Goal: Transaction & Acquisition: Purchase product/service

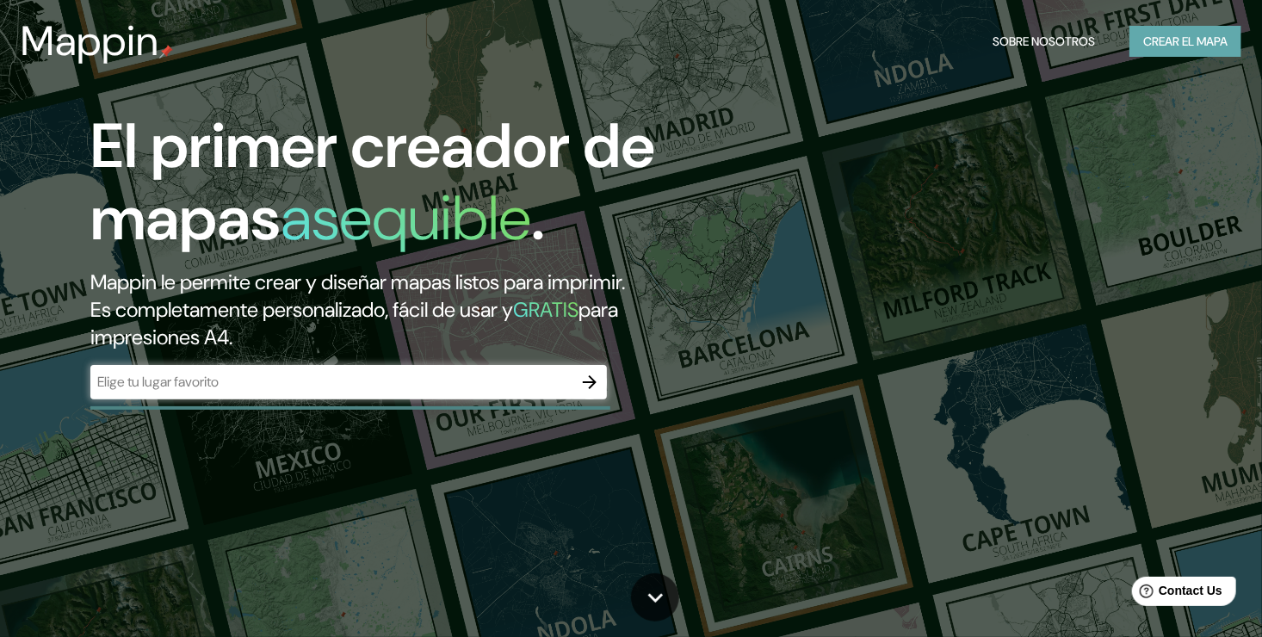
drag, startPoint x: 1200, startPoint y: 31, endPoint x: 813, endPoint y: 290, distance: 465.3
click at [1199, 32] on font "Crear el mapa" at bounding box center [1185, 42] width 84 height 22
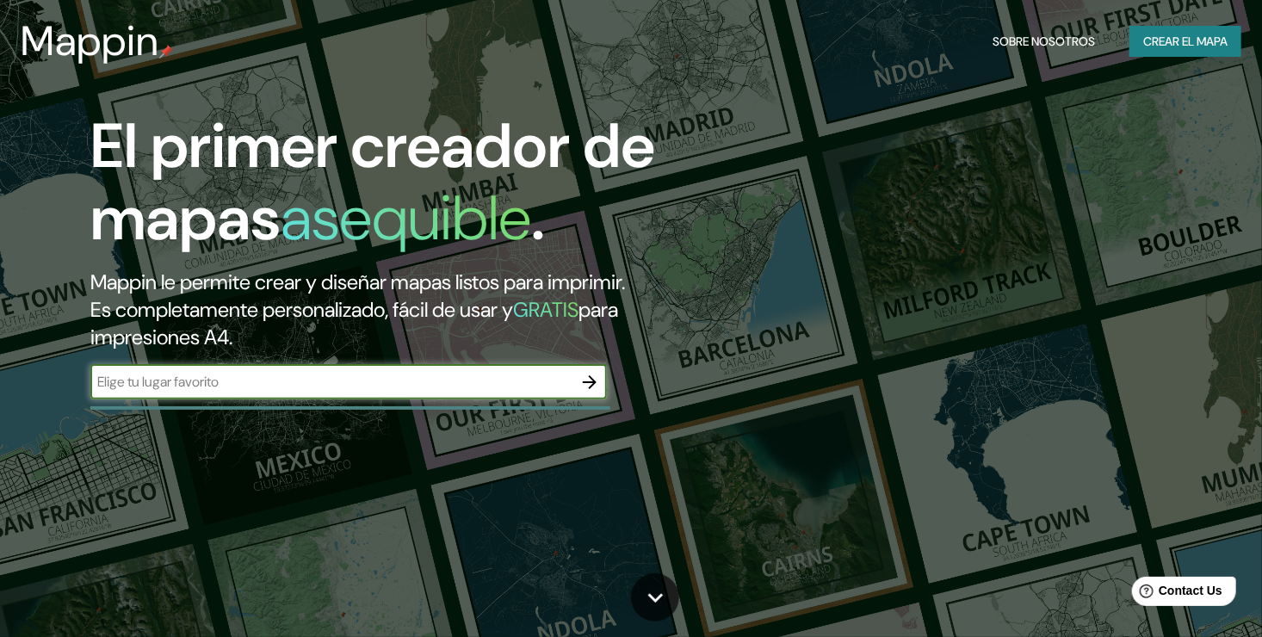
click at [200, 391] on input "text" at bounding box center [331, 382] width 482 height 20
type input "UANL [PERSON_NAME]"
click at [595, 382] on icon "button" at bounding box center [590, 382] width 14 height 14
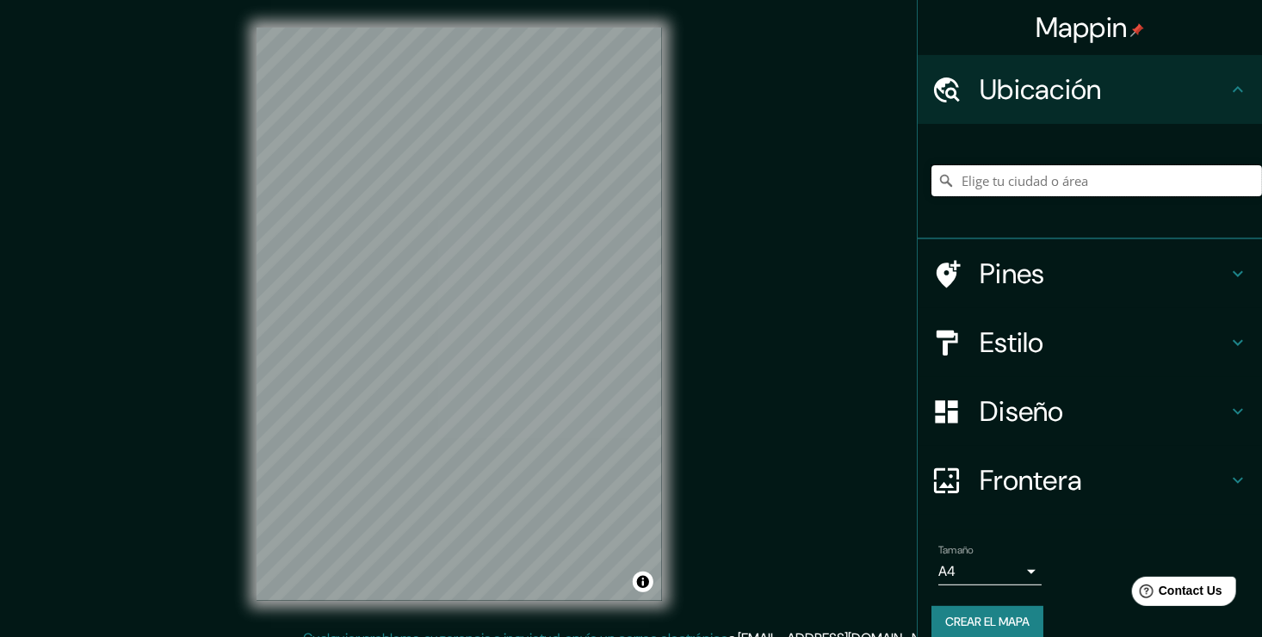
click at [1141, 176] on input "Elige tu ciudad o área" at bounding box center [1096, 180] width 331 height 31
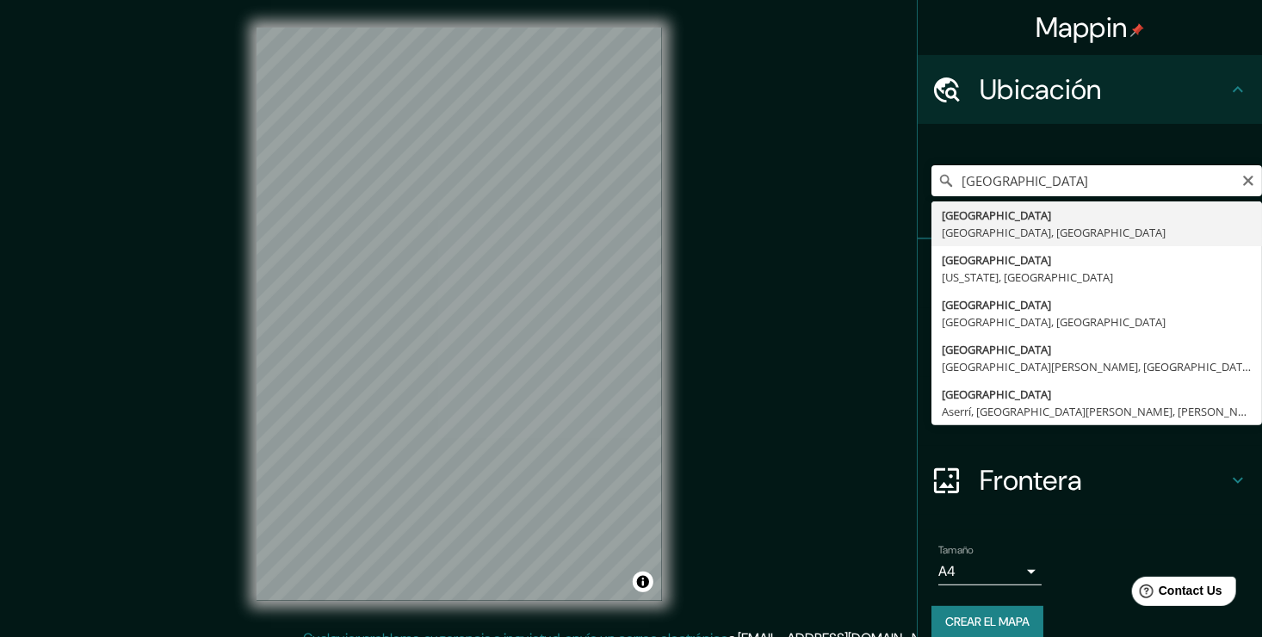
type input "[GEOGRAPHIC_DATA], [GEOGRAPHIC_DATA], [GEOGRAPHIC_DATA]"
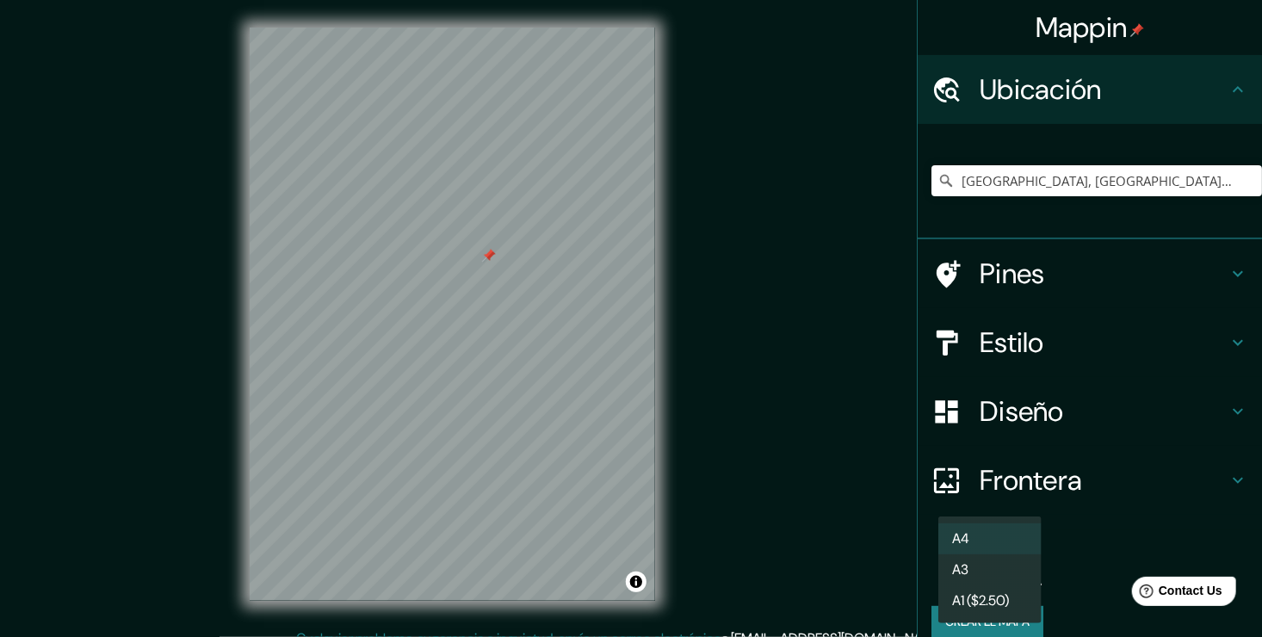
click at [1020, 574] on body "Mappin Ubicación [GEOGRAPHIC_DATA], [GEOGRAPHIC_DATA], [GEOGRAPHIC_DATA] Pines …" at bounding box center [631, 318] width 1262 height 637
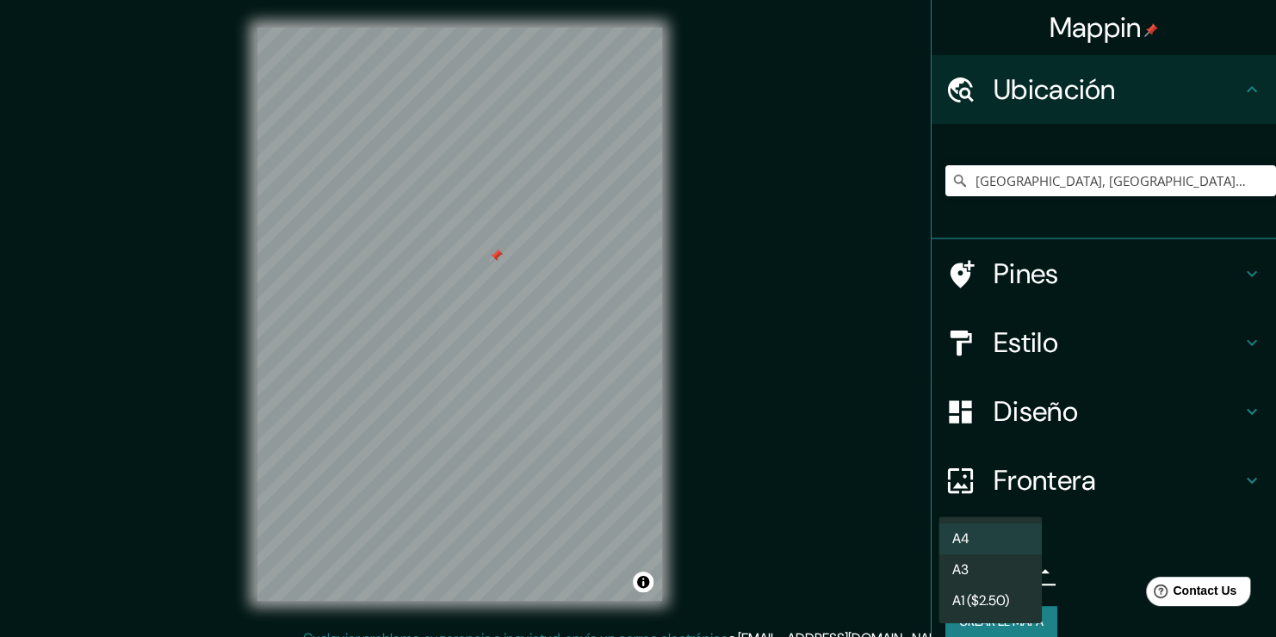
click at [1000, 574] on li "A3" at bounding box center [989, 569] width 103 height 31
type input "a4"
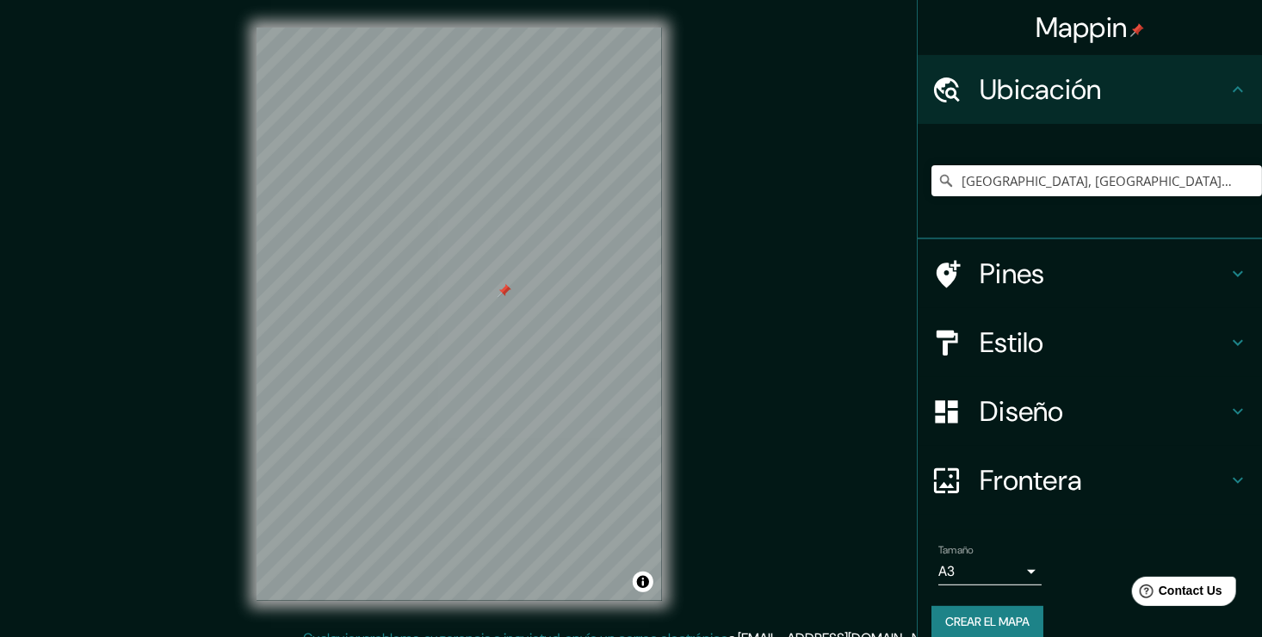
click at [506, 287] on div at bounding box center [504, 291] width 14 height 14
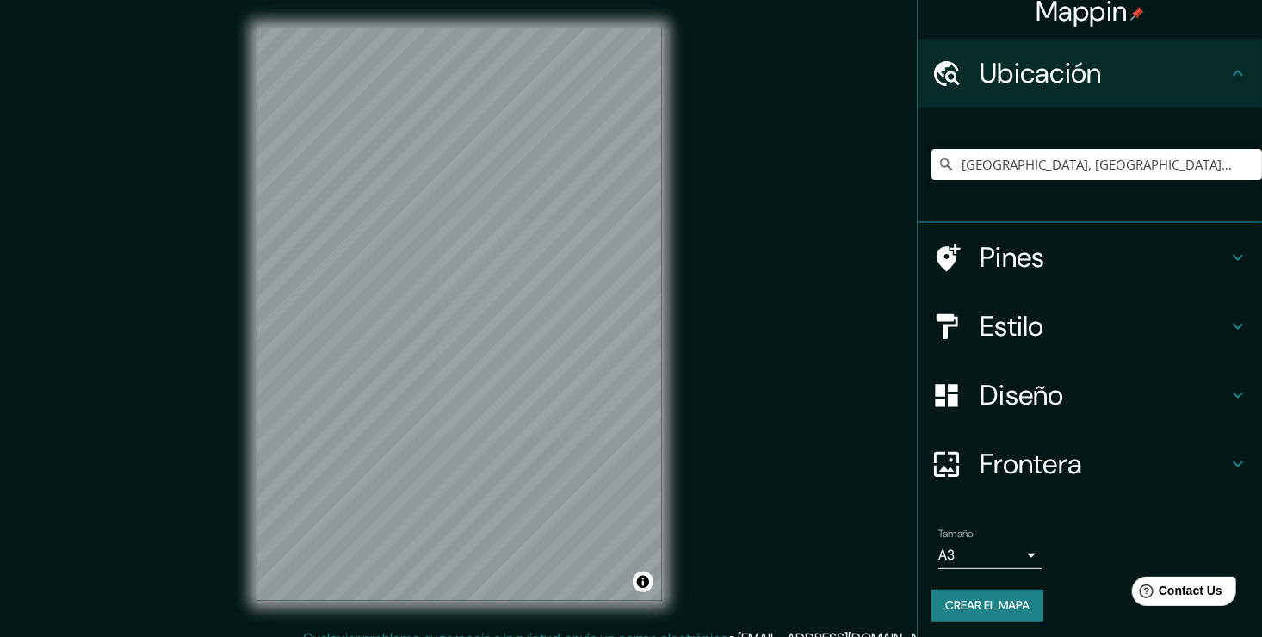
scroll to position [21, 0]
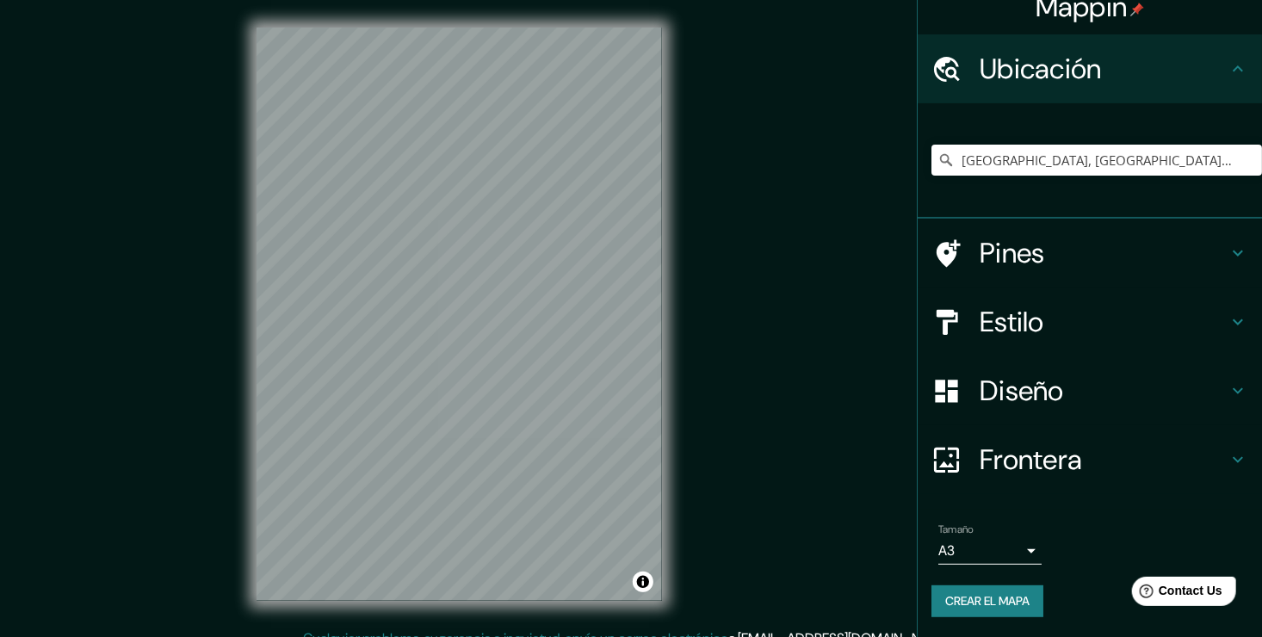
click at [1227, 253] on icon at bounding box center [1237, 253] width 21 height 21
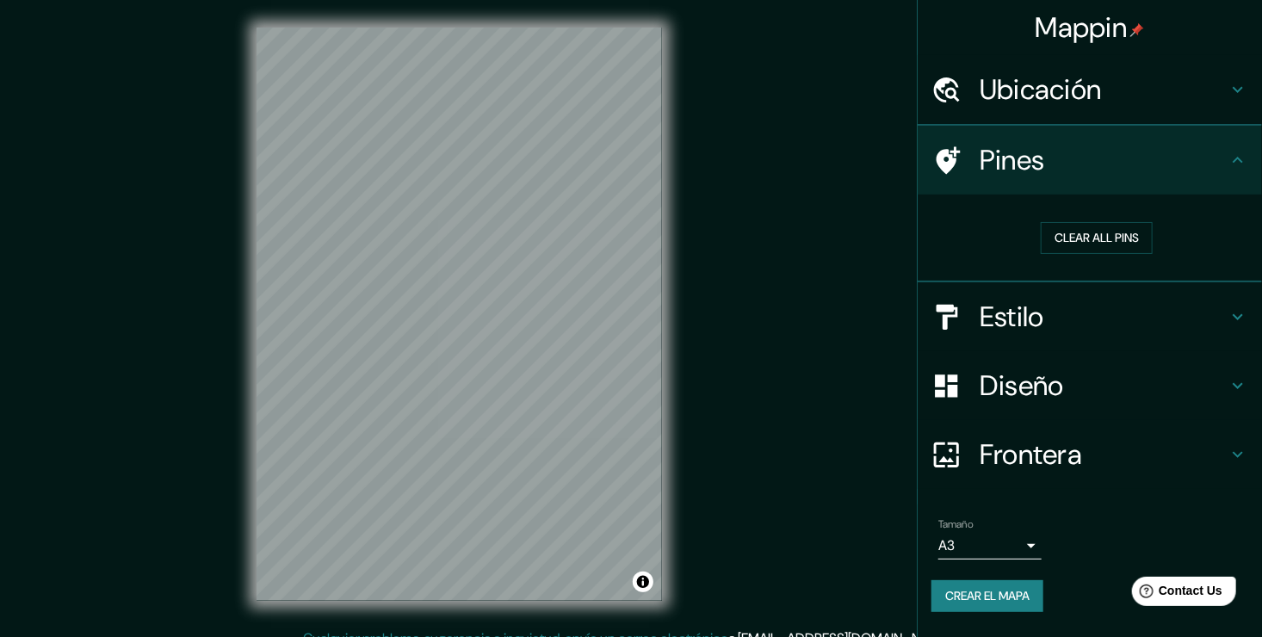
scroll to position [0, 0]
click at [1237, 158] on icon at bounding box center [1237, 160] width 21 height 21
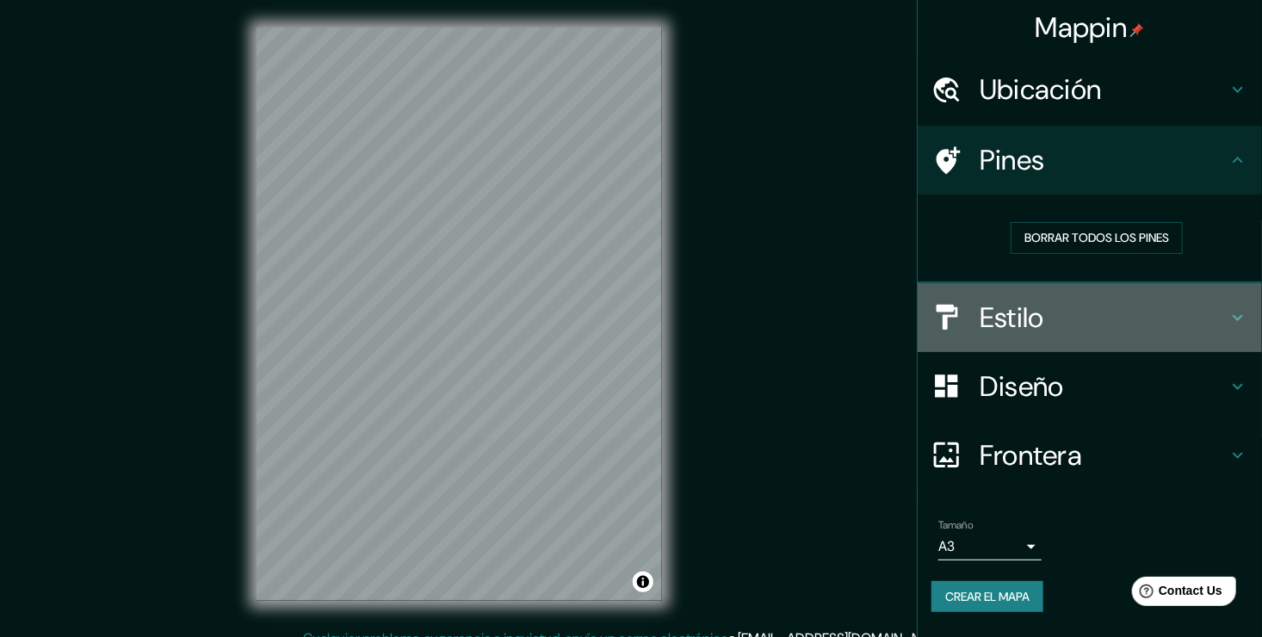
click at [1227, 334] on div "Estilo" at bounding box center [1090, 317] width 344 height 69
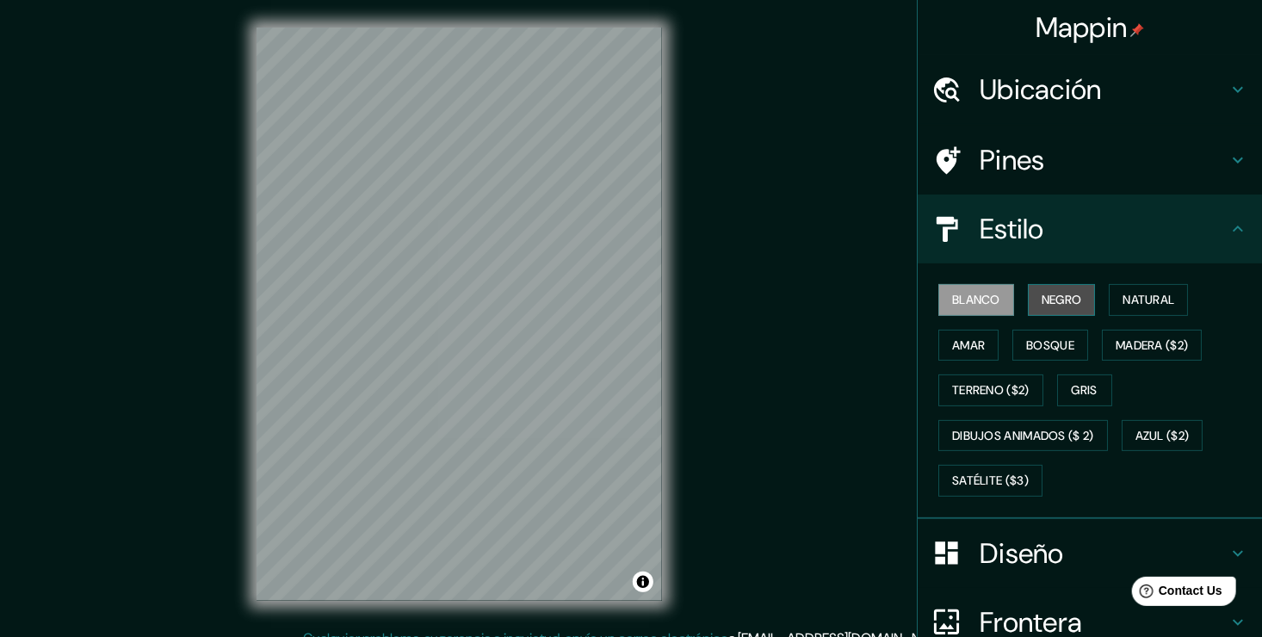
click at [1067, 296] on font "Negro" at bounding box center [1061, 300] width 40 height 22
click at [1109, 294] on button "Natural" at bounding box center [1148, 300] width 79 height 32
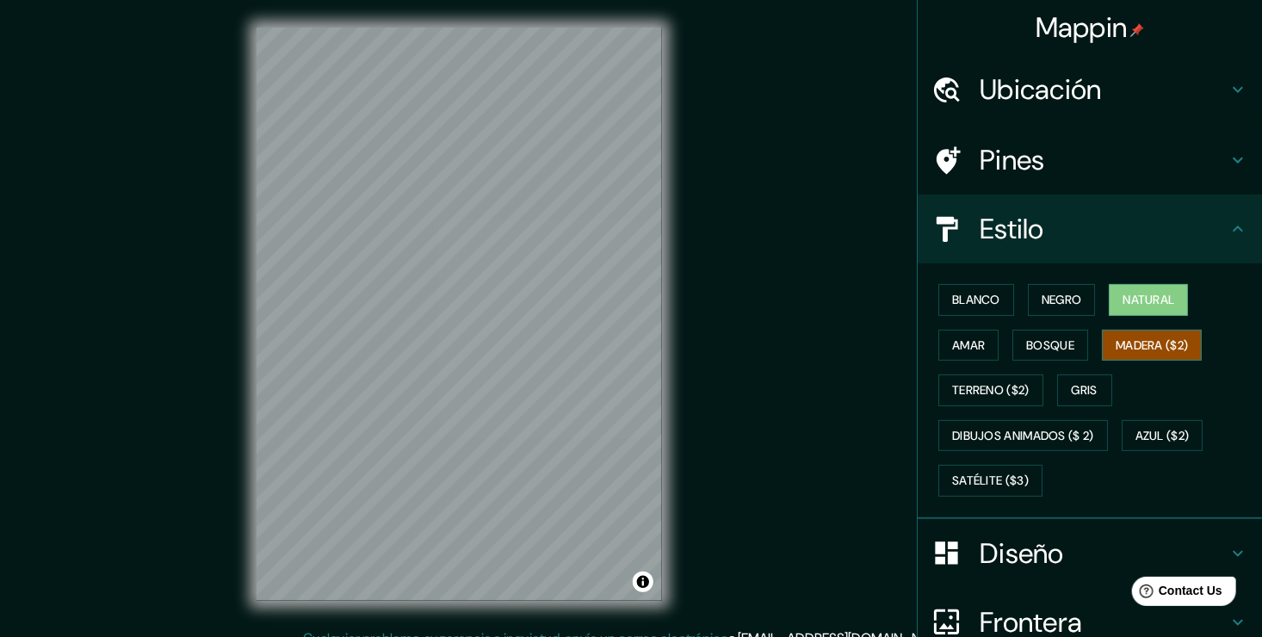
click at [1116, 343] on font "Madera ($2)" at bounding box center [1151, 346] width 72 height 22
click at [1035, 323] on div "Blanco Negro Natural [PERSON_NAME] ($2) Terreno ($2) Gris Dibujos animados ($ 2…" at bounding box center [1096, 390] width 331 height 226
click at [1026, 344] on font "Bosque" at bounding box center [1050, 346] width 48 height 22
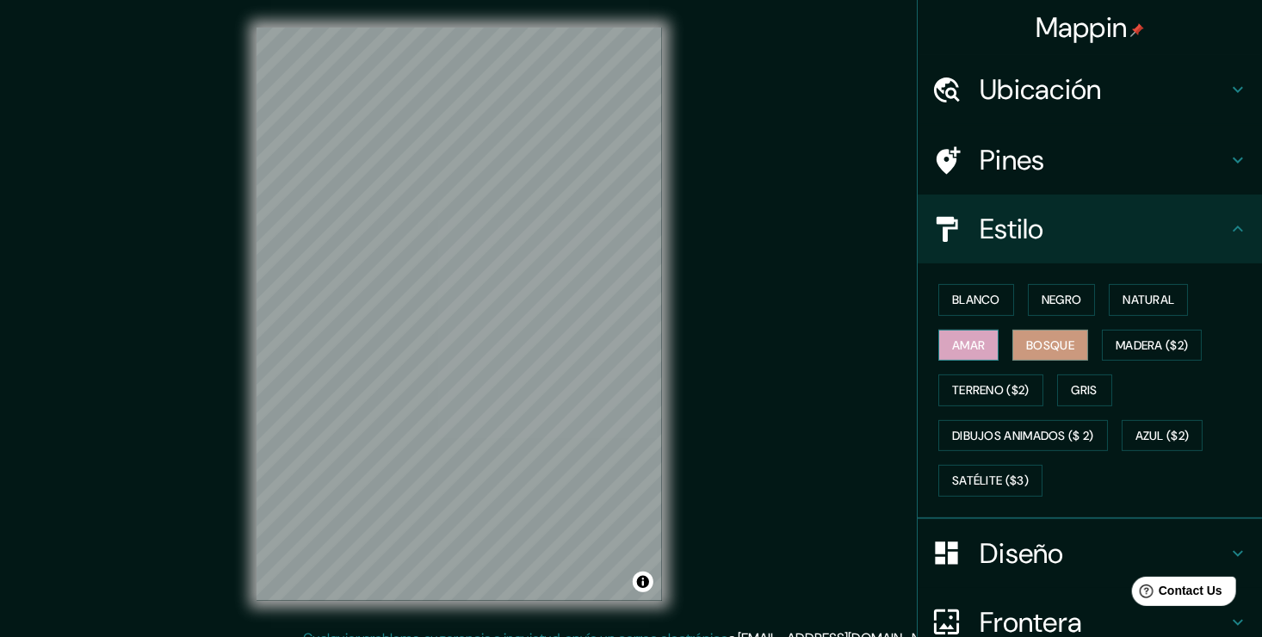
click at [957, 348] on font "Amar" at bounding box center [968, 346] width 33 height 22
click at [1076, 389] on font "Gris" at bounding box center [1085, 391] width 26 height 22
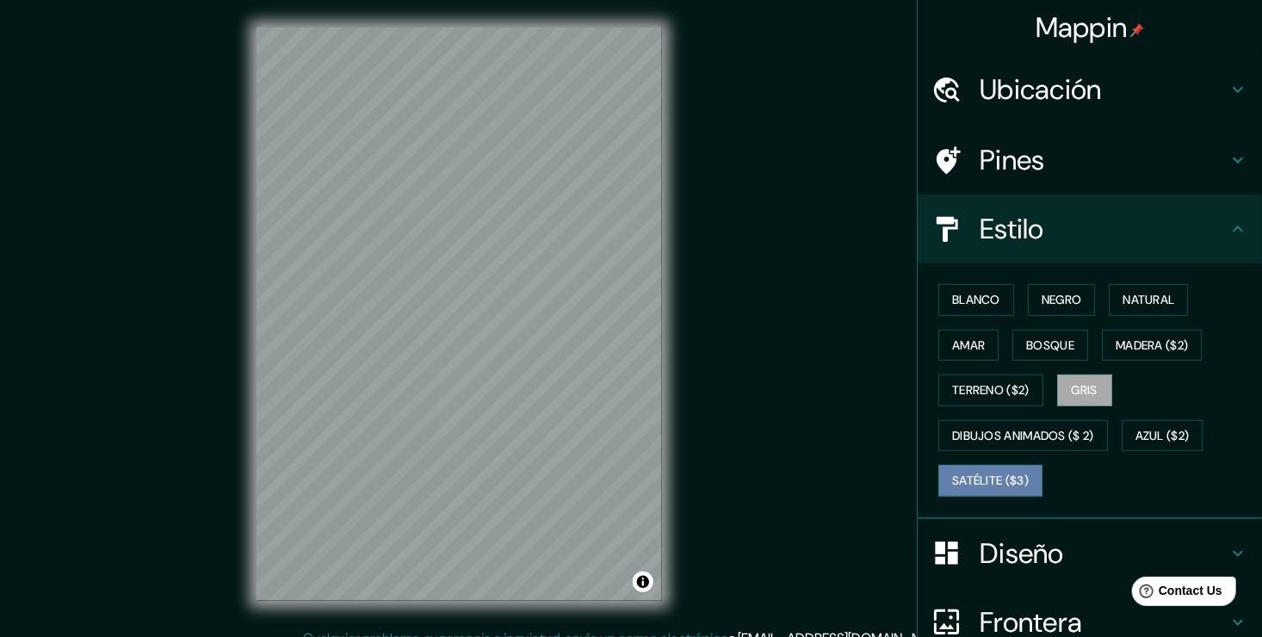
click at [980, 487] on font "Satélite ($3)" at bounding box center [990, 481] width 77 height 22
click at [967, 293] on font "Blanco" at bounding box center [976, 300] width 48 height 22
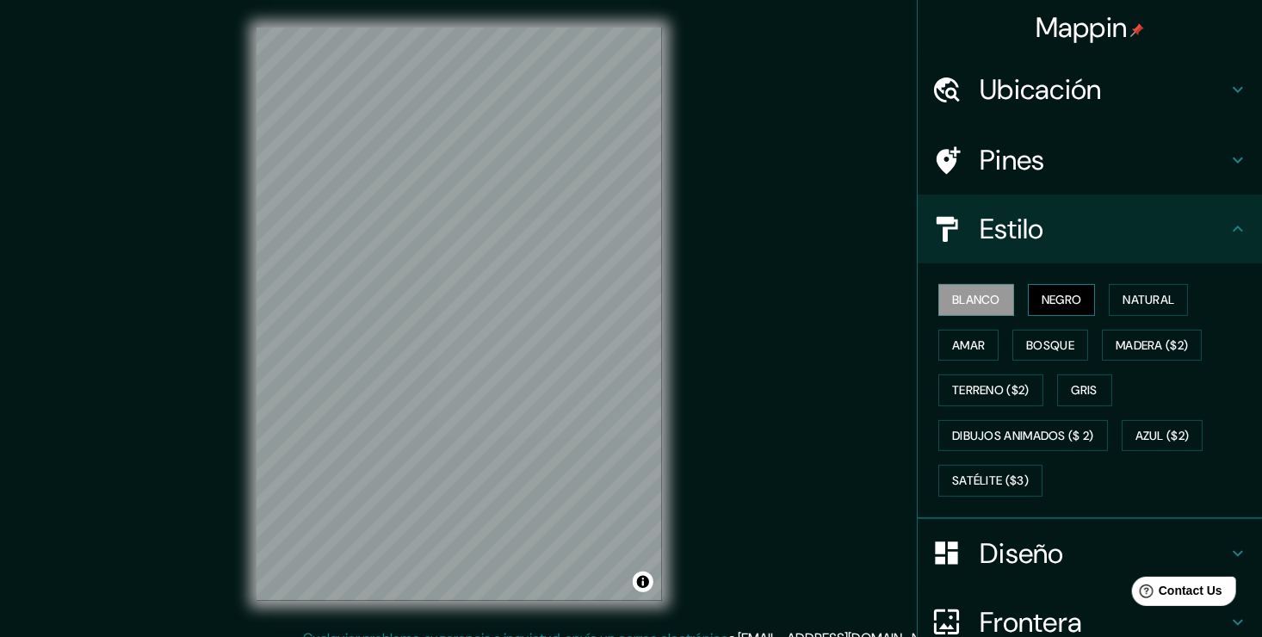
click at [1041, 301] on font "Negro" at bounding box center [1061, 300] width 40 height 22
click at [1152, 348] on font "Madera ($2)" at bounding box center [1151, 346] width 72 height 22
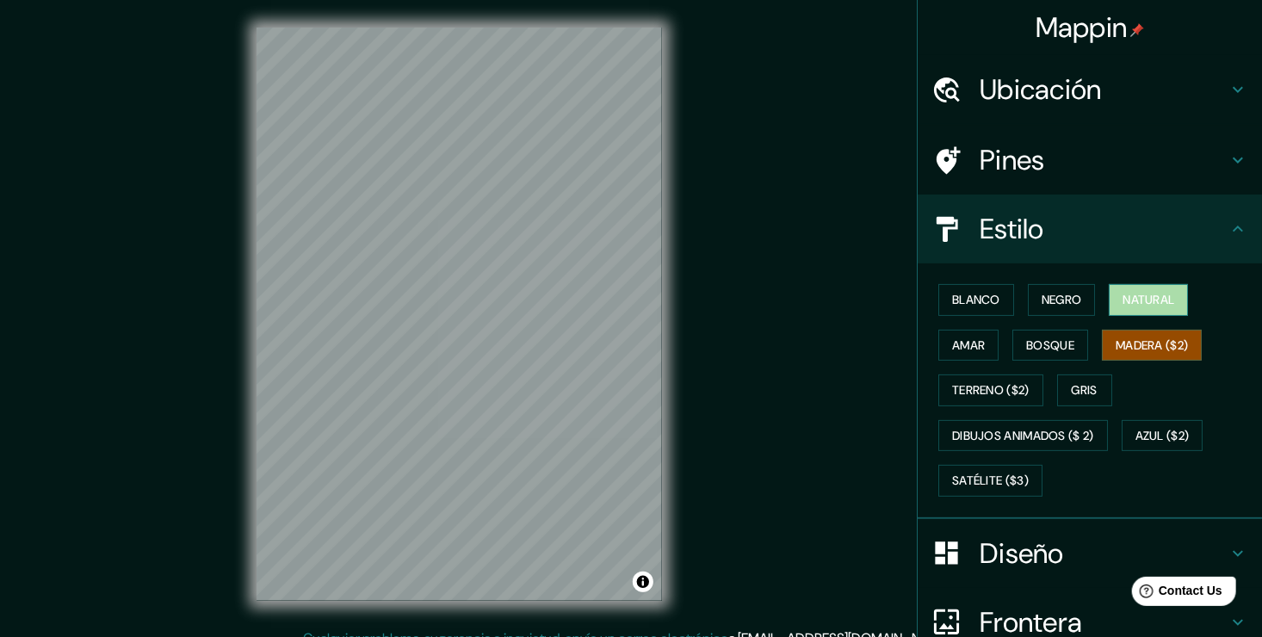
click at [1109, 293] on button "Natural" at bounding box center [1148, 300] width 79 height 32
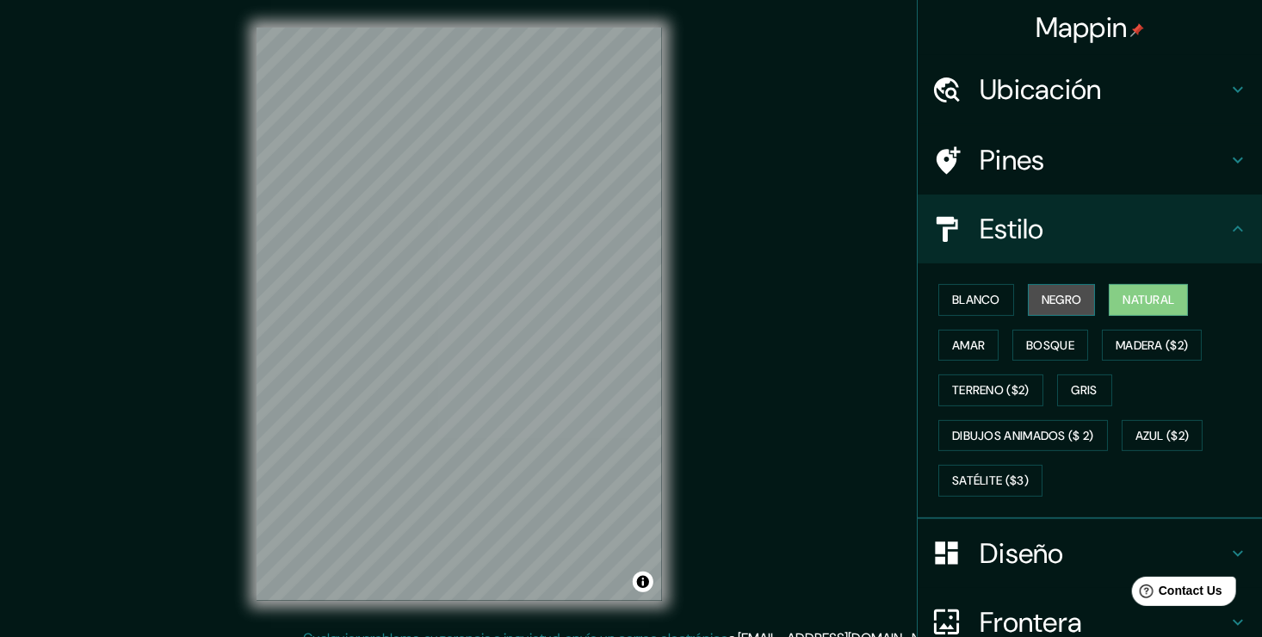
click at [1066, 301] on font "Negro" at bounding box center [1061, 300] width 40 height 22
click at [975, 305] on font "Blanco" at bounding box center [976, 300] width 48 height 22
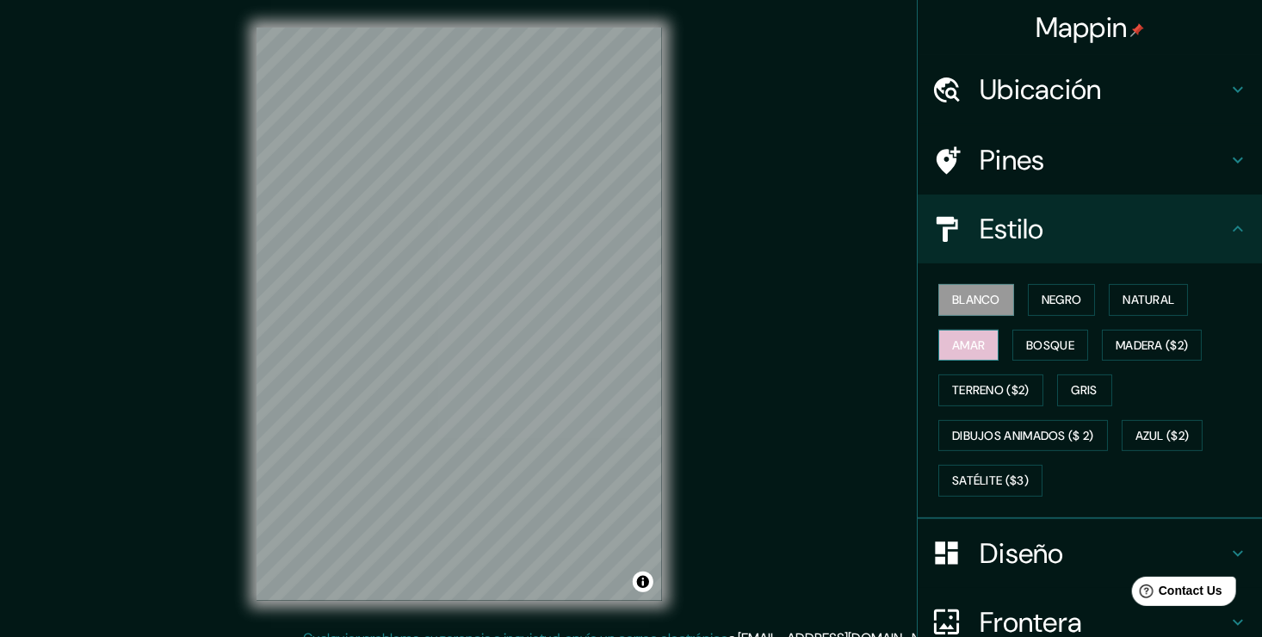
click at [944, 330] on button "Amar" at bounding box center [968, 346] width 60 height 32
click at [1029, 344] on font "Bosque" at bounding box center [1050, 346] width 48 height 22
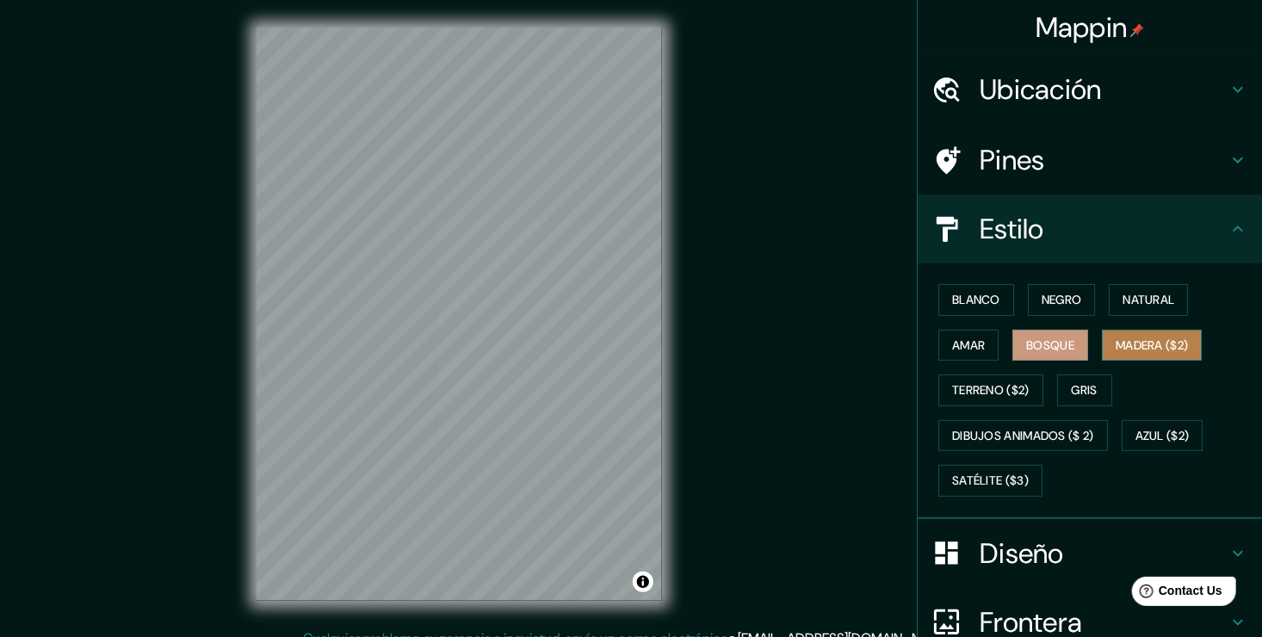
click at [1115, 346] on font "Madera ($2)" at bounding box center [1151, 346] width 72 height 22
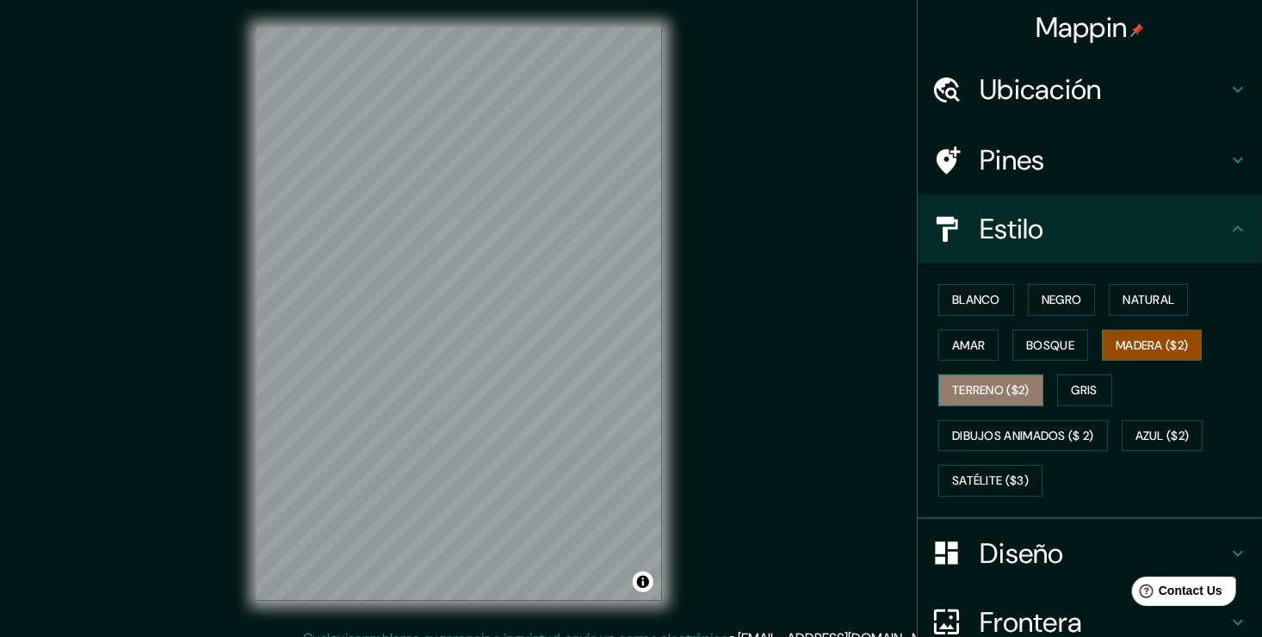
click at [987, 386] on font "Terreno ($2)" at bounding box center [990, 391] width 77 height 22
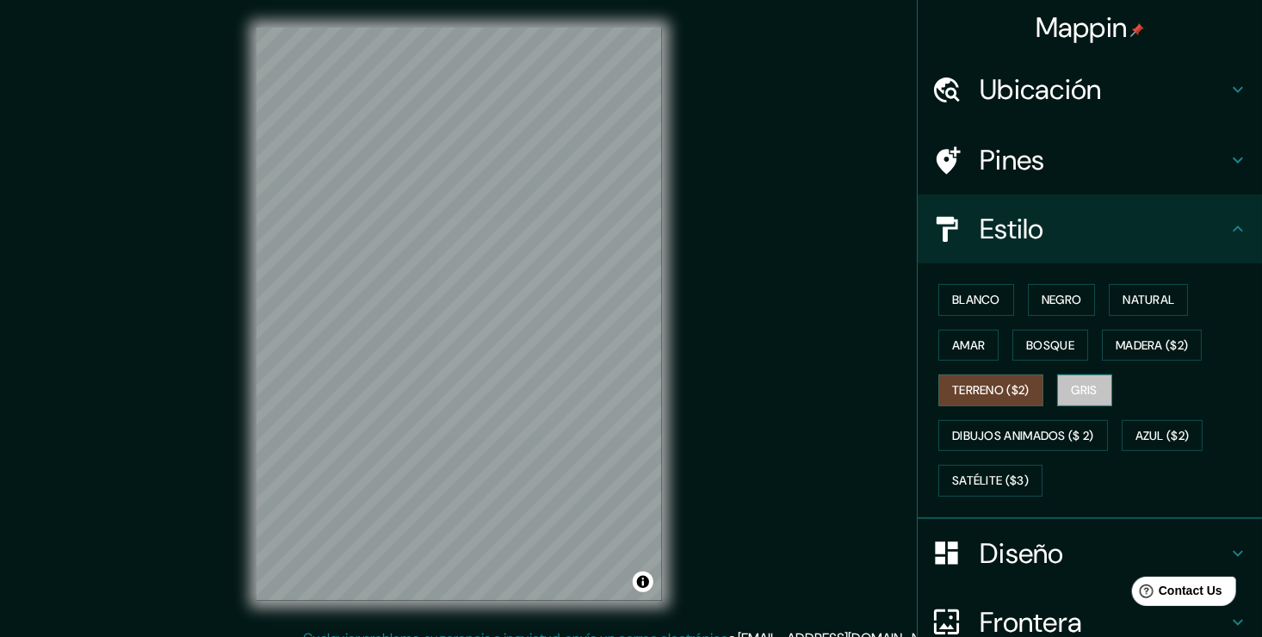
click at [1091, 385] on button "Gris" at bounding box center [1084, 390] width 55 height 32
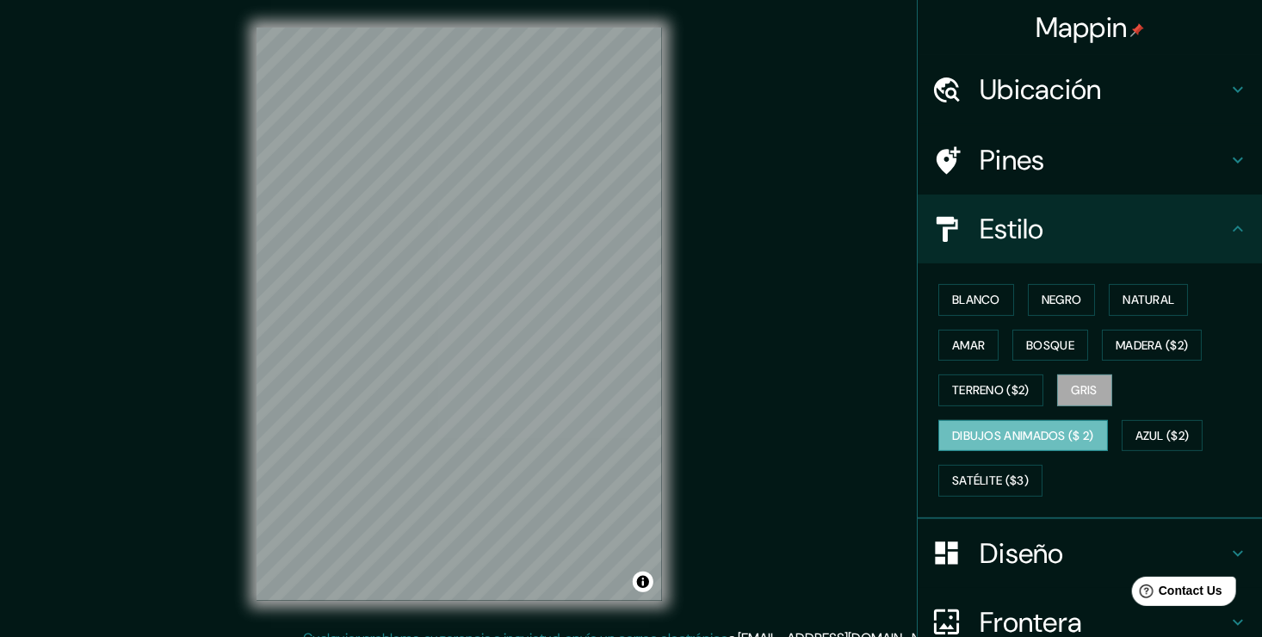
click at [994, 431] on font "Dibujos animados ($ 2)" at bounding box center [1023, 436] width 142 height 22
click at [1154, 420] on button "Azul ($2)" at bounding box center [1162, 436] width 82 height 32
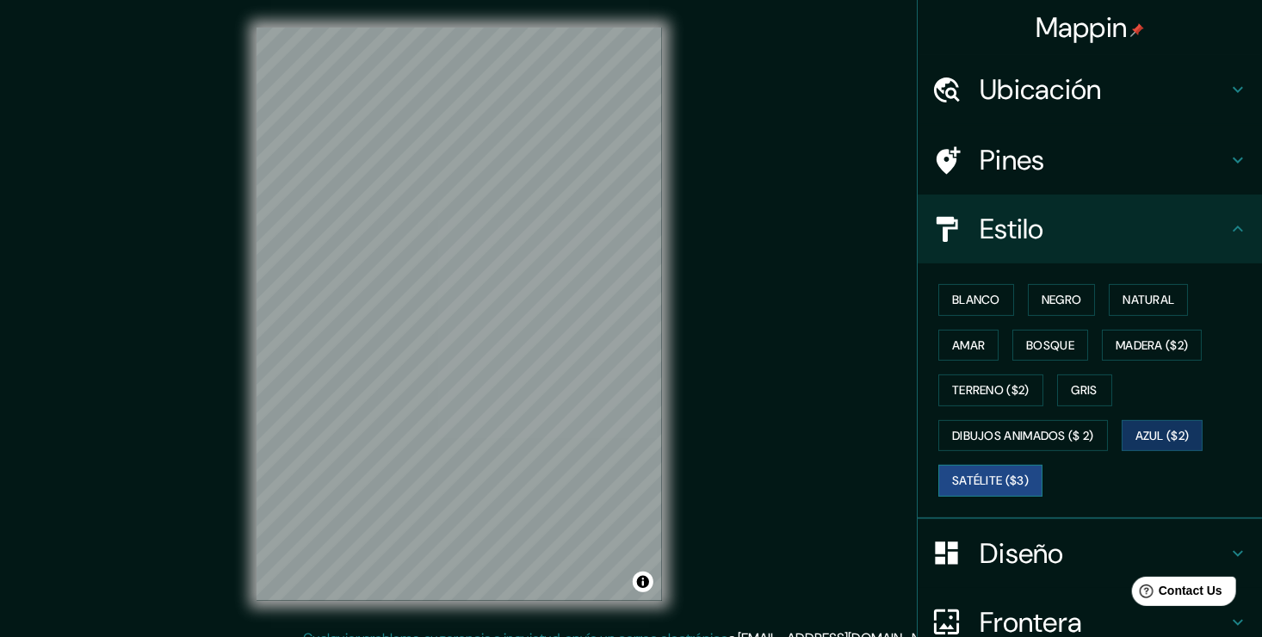
click at [994, 482] on font "Satélite ($3)" at bounding box center [990, 481] width 77 height 22
click at [1140, 338] on font "Madera ($2)" at bounding box center [1151, 346] width 72 height 22
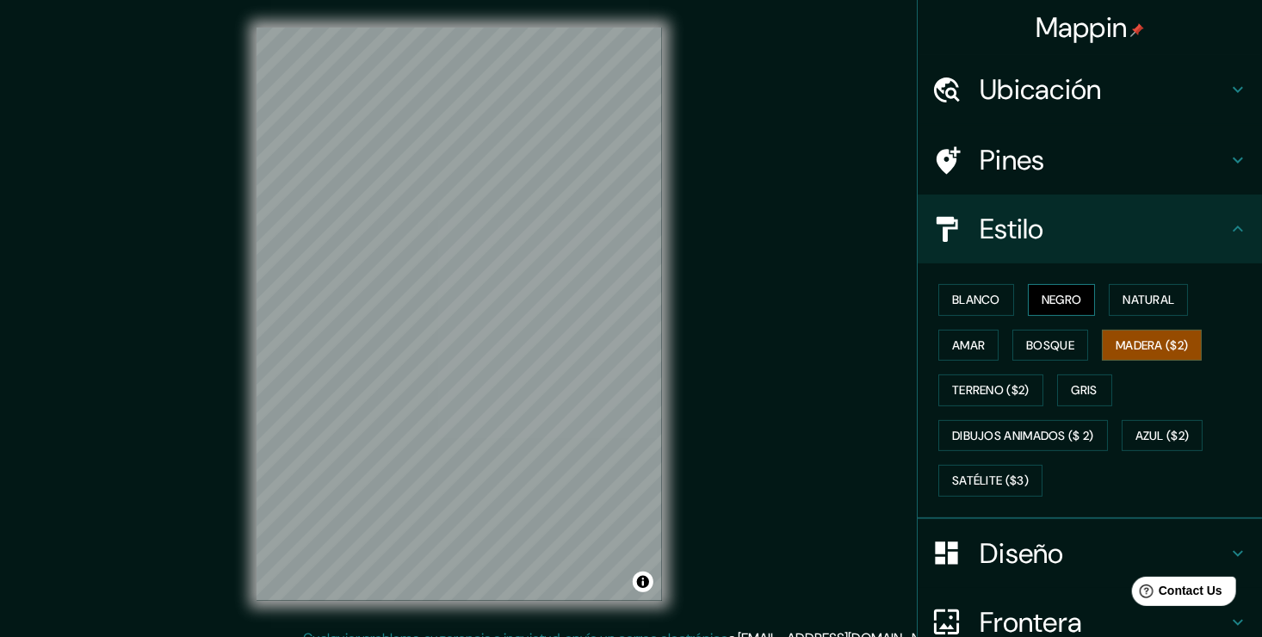
click at [1054, 291] on font "Negro" at bounding box center [1061, 300] width 40 height 22
click at [1129, 301] on font "Natural" at bounding box center [1148, 300] width 52 height 22
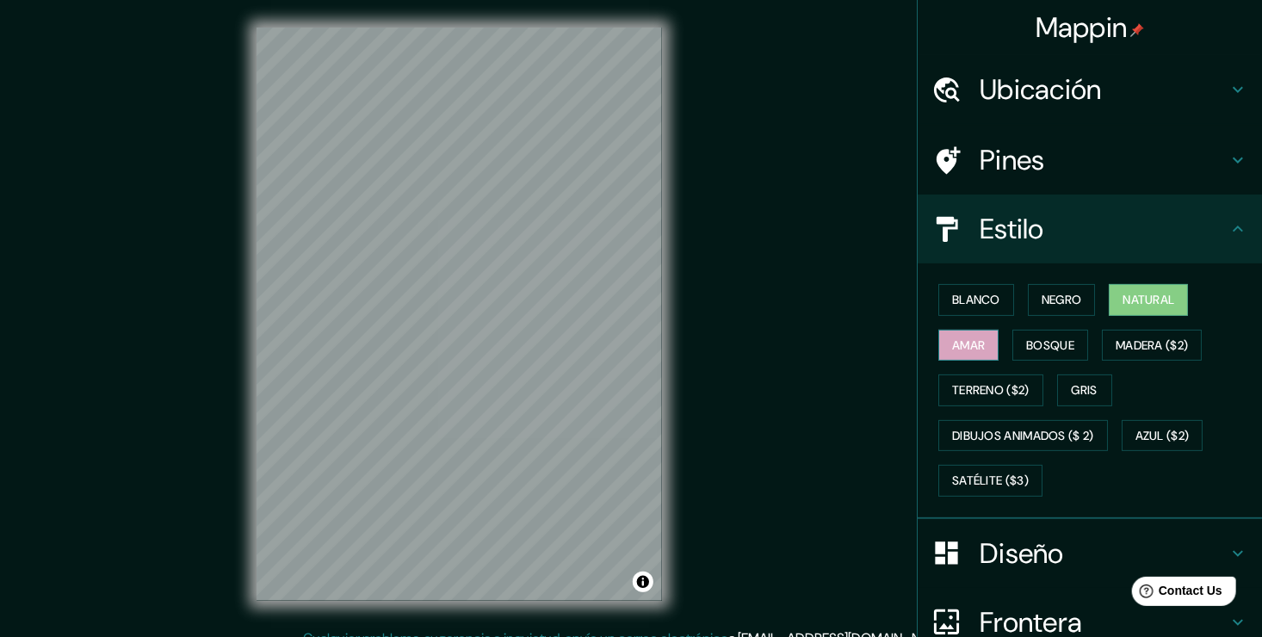
click at [952, 347] on font "Amar" at bounding box center [968, 346] width 33 height 22
click at [1026, 337] on font "Bosque" at bounding box center [1050, 346] width 48 height 22
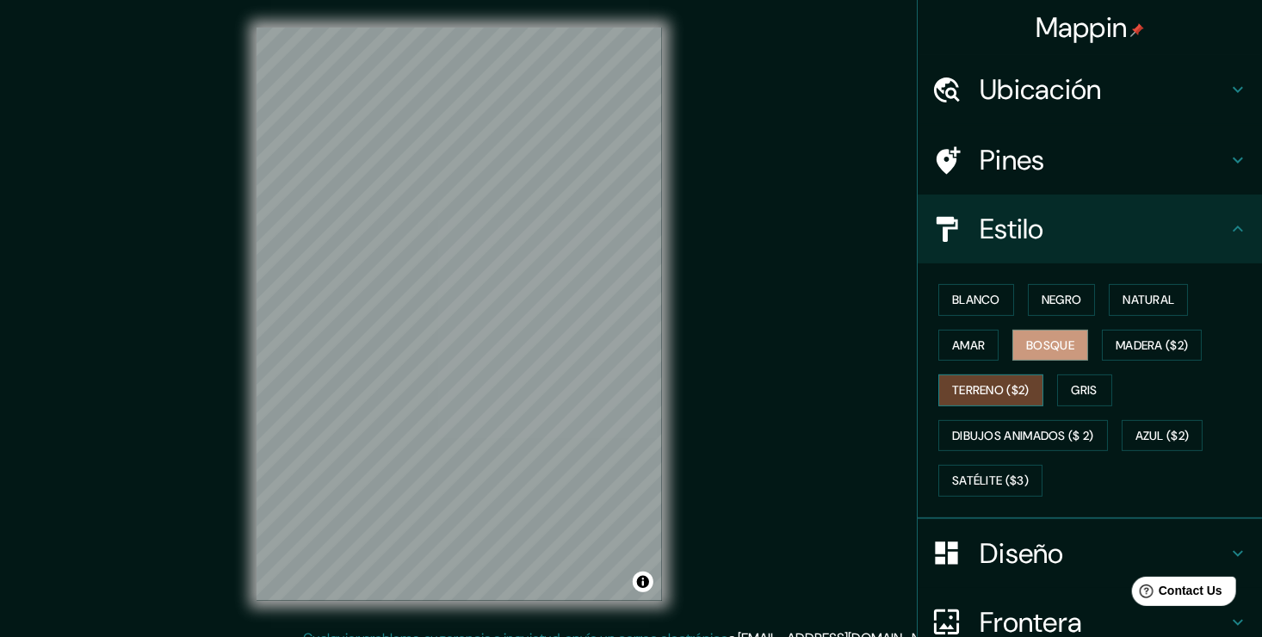
click at [979, 389] on font "Terreno ($2)" at bounding box center [990, 391] width 77 height 22
drag, startPoint x: 1141, startPoint y: 346, endPoint x: 1098, endPoint y: 366, distance: 47.4
click at [1140, 345] on font "Madera ($2)" at bounding box center [1151, 346] width 72 height 22
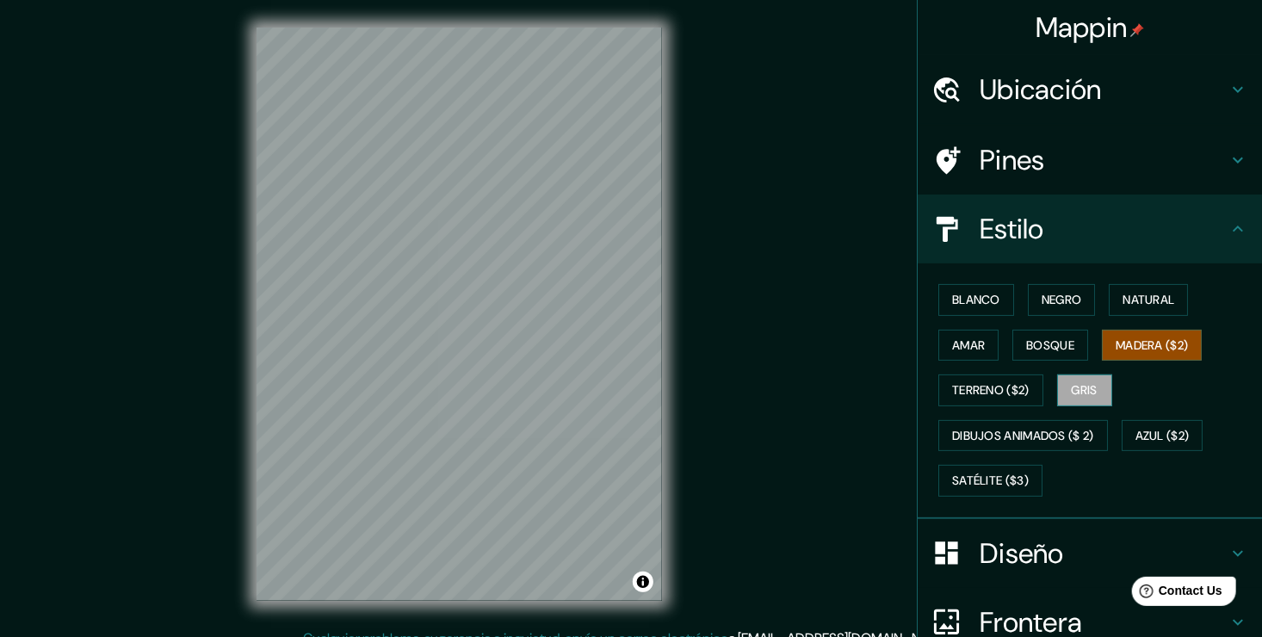
click at [1084, 389] on font "Gris" at bounding box center [1085, 391] width 26 height 22
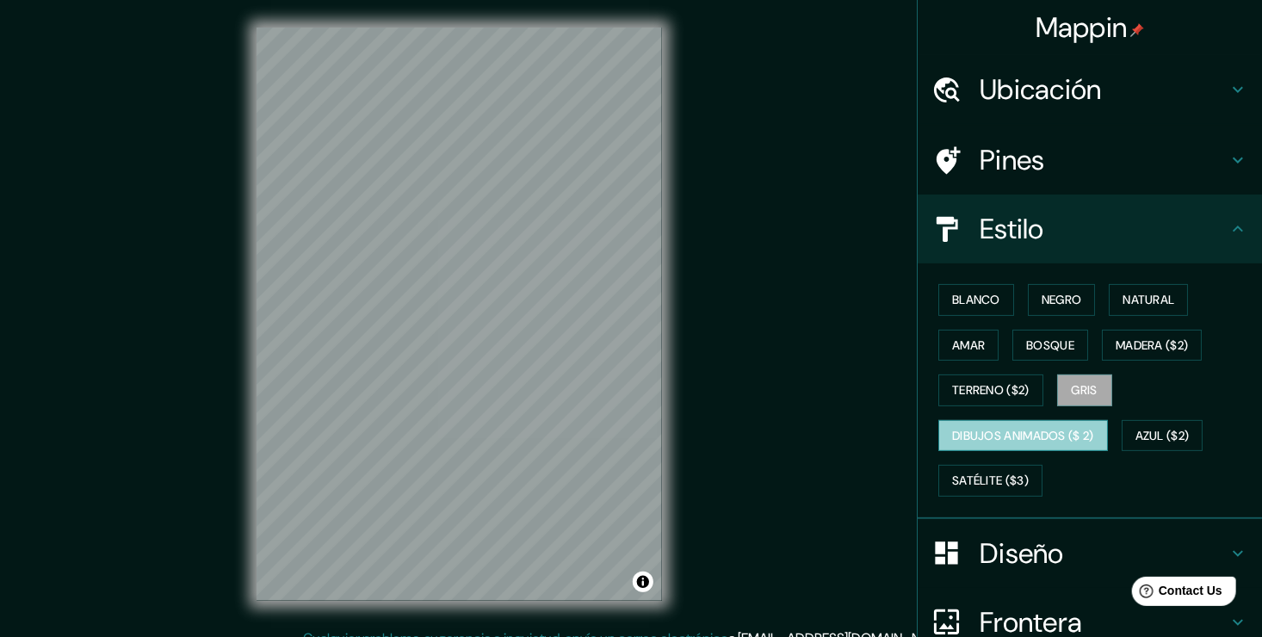
click at [1072, 426] on font "Dibujos animados ($ 2)" at bounding box center [1023, 436] width 142 height 22
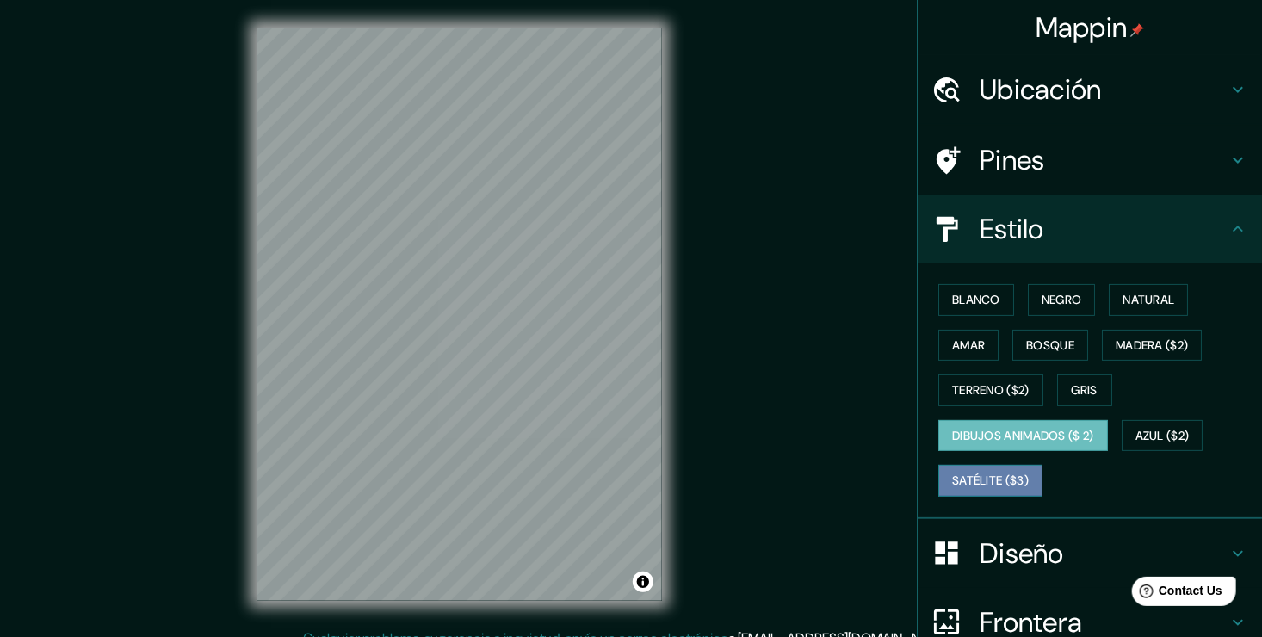
click at [990, 477] on font "Satélite ($3)" at bounding box center [990, 481] width 77 height 22
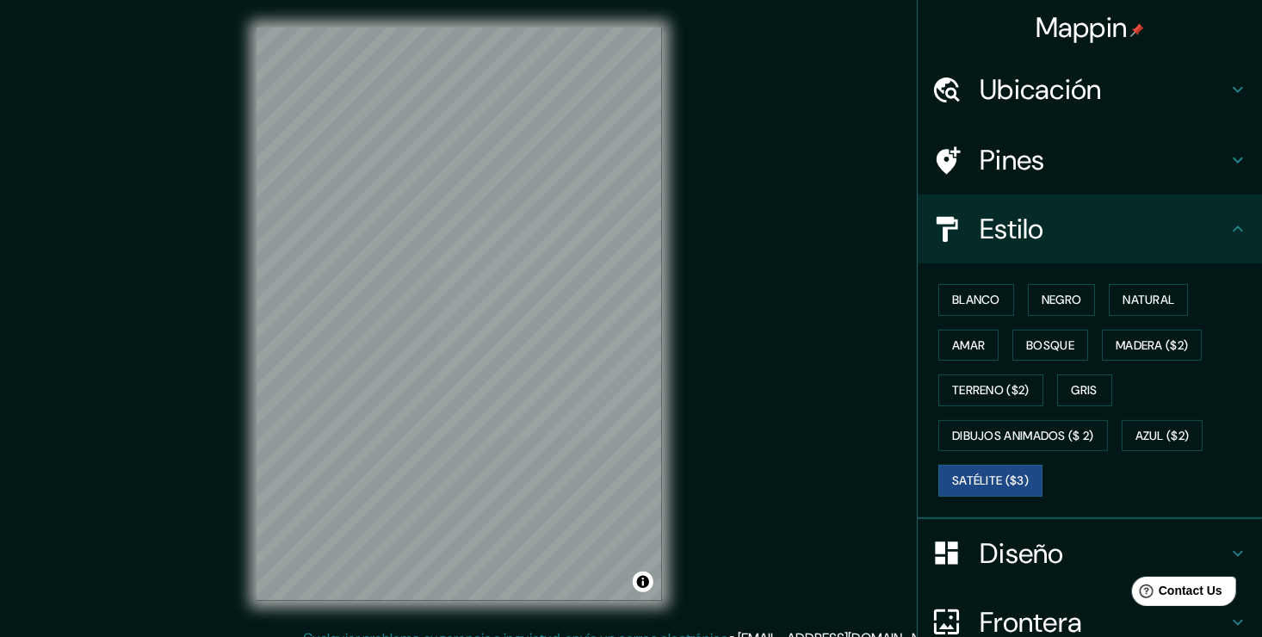
click at [1020, 559] on h4 "Diseño" at bounding box center [1103, 553] width 248 height 34
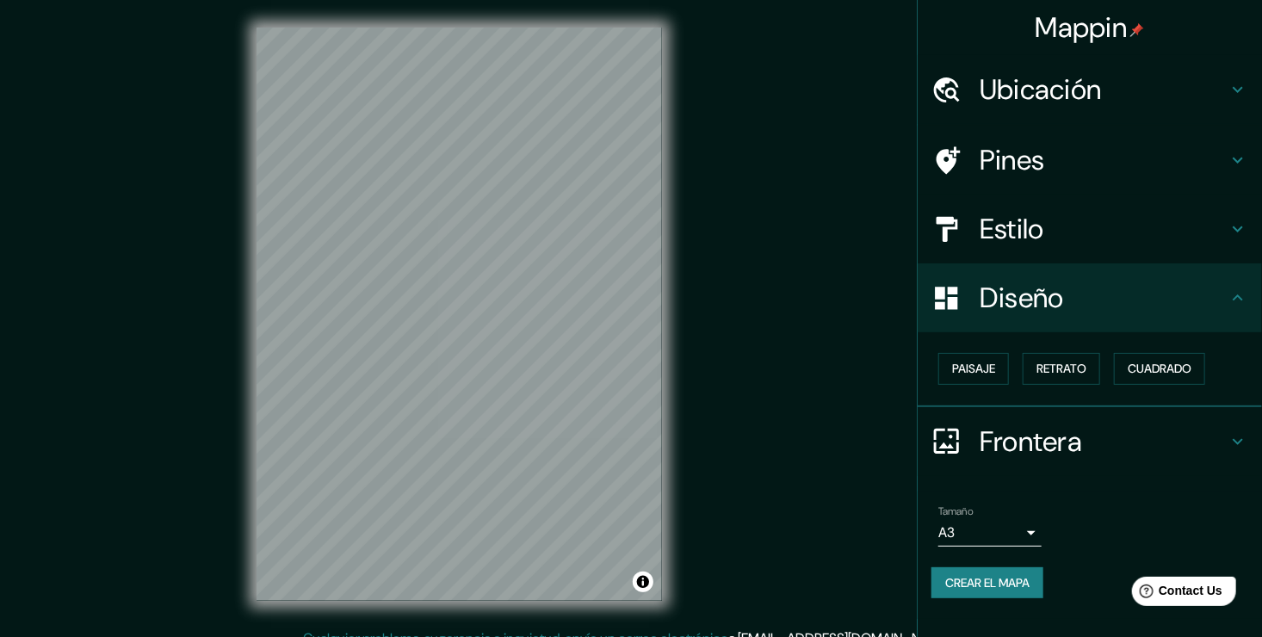
scroll to position [19, 0]
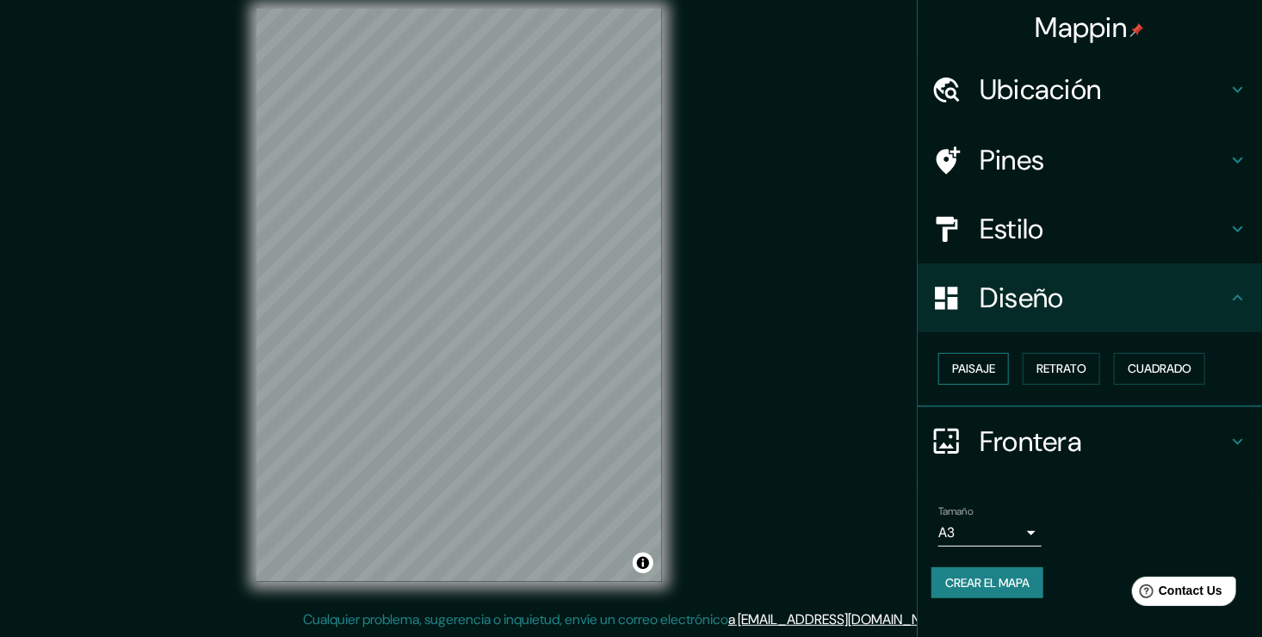
click at [992, 372] on font "Paisaje" at bounding box center [973, 369] width 43 height 22
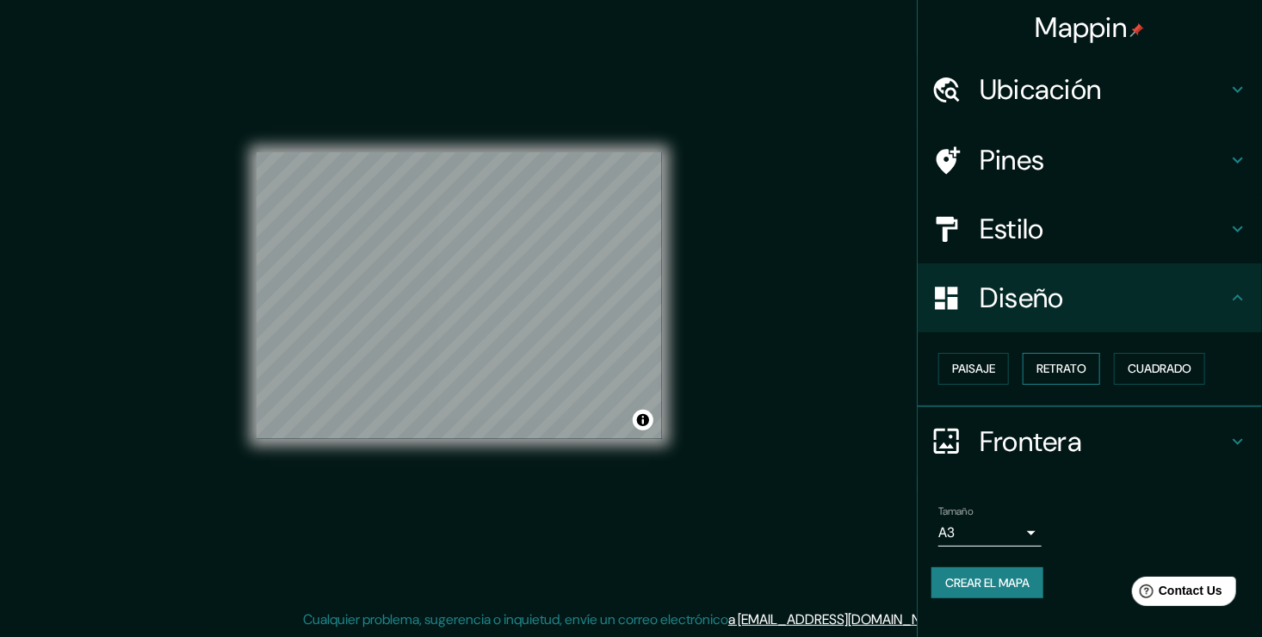
click at [1060, 361] on font "Retrato" at bounding box center [1061, 369] width 50 height 22
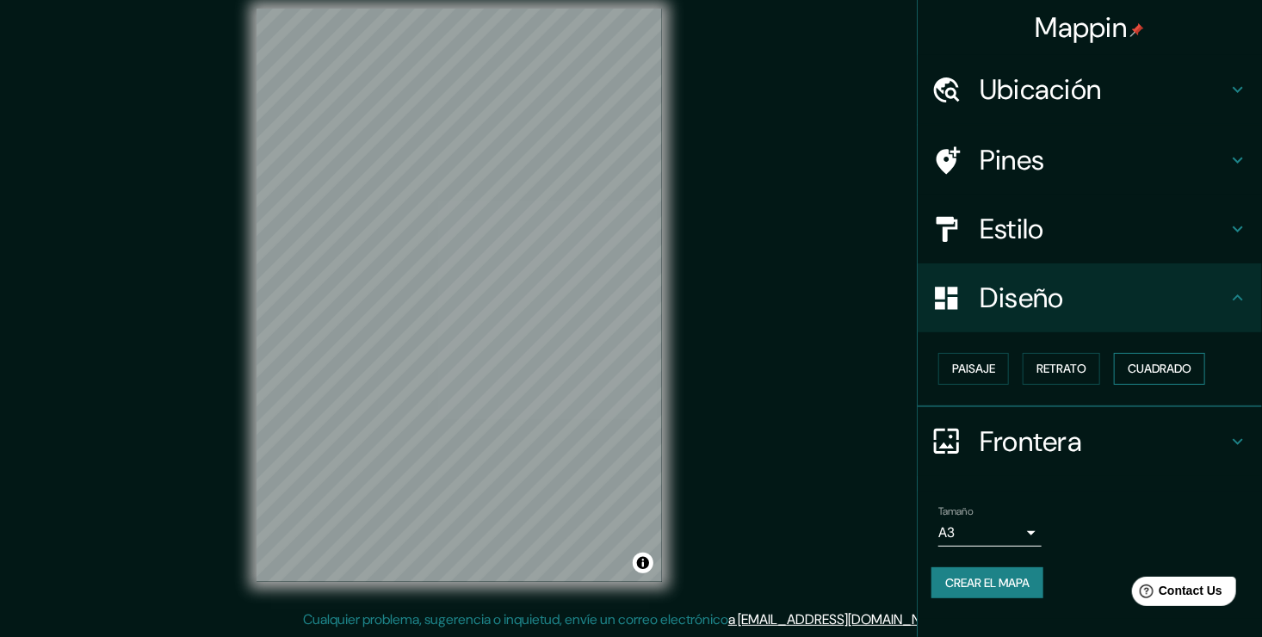
click at [1158, 363] on font "Cuadrado" at bounding box center [1160, 369] width 64 height 22
